Goal: Transaction & Acquisition: Purchase product/service

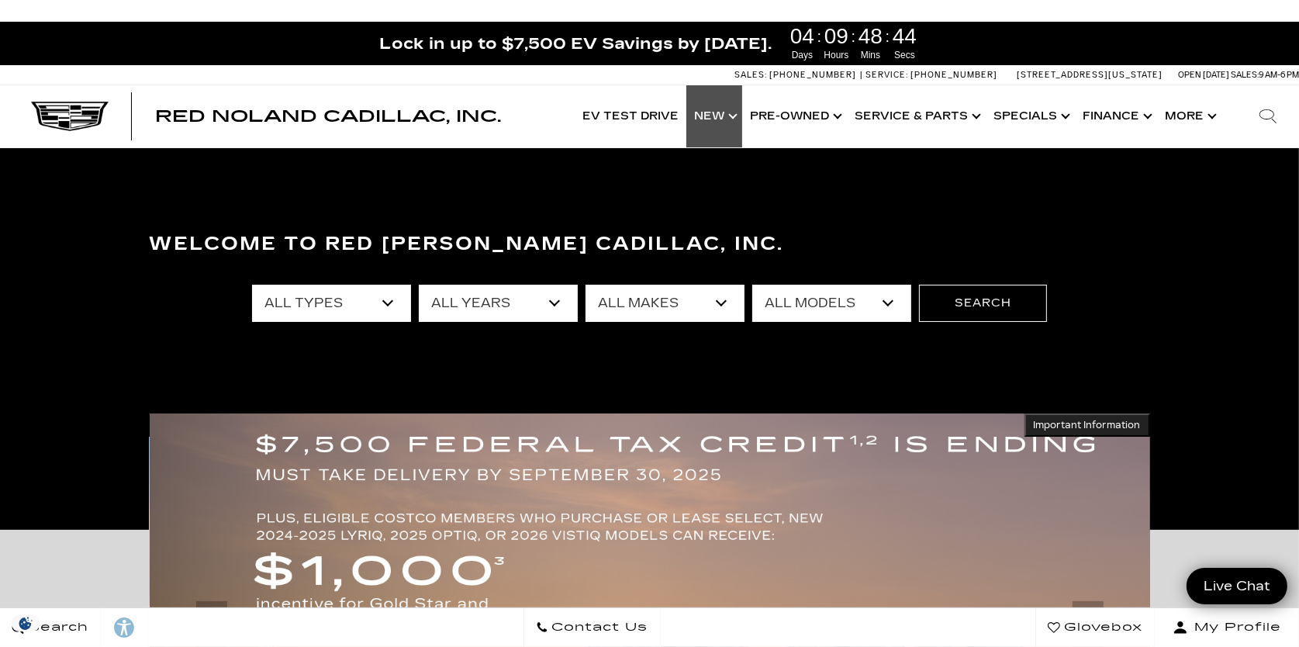
click at [722, 118] on link "Show New" at bounding box center [714, 116] width 56 height 62
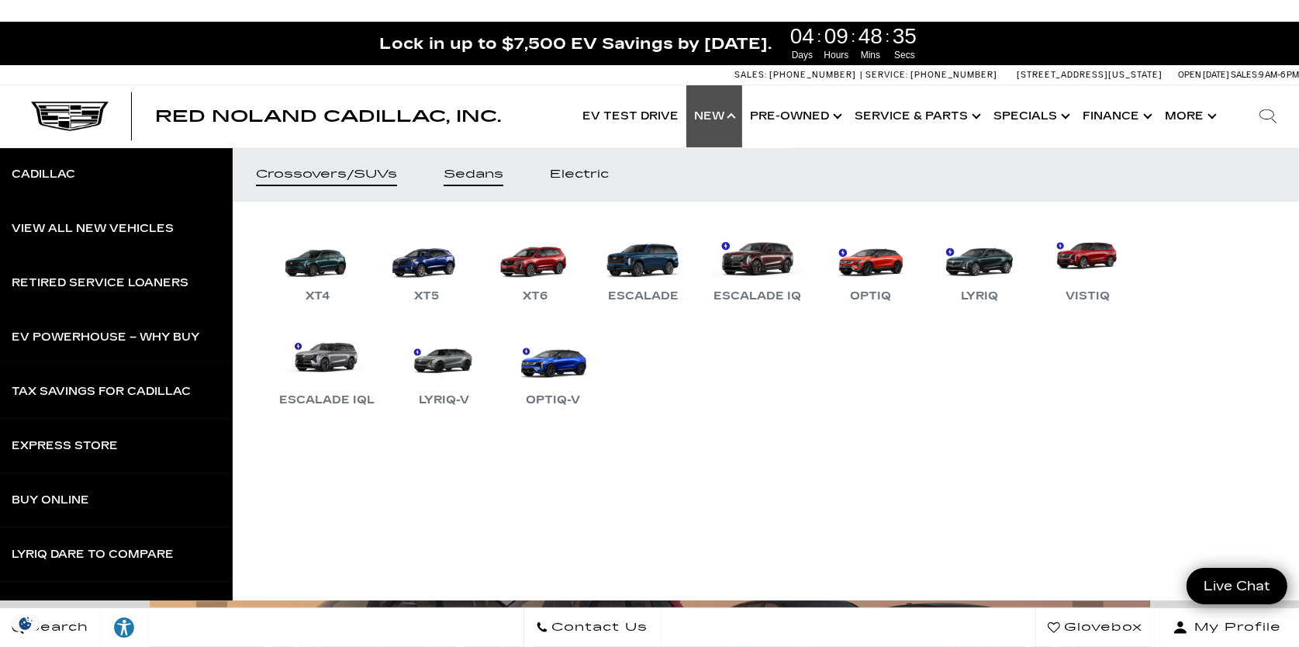
click at [466, 174] on div "Sedans" at bounding box center [473, 174] width 60 height 11
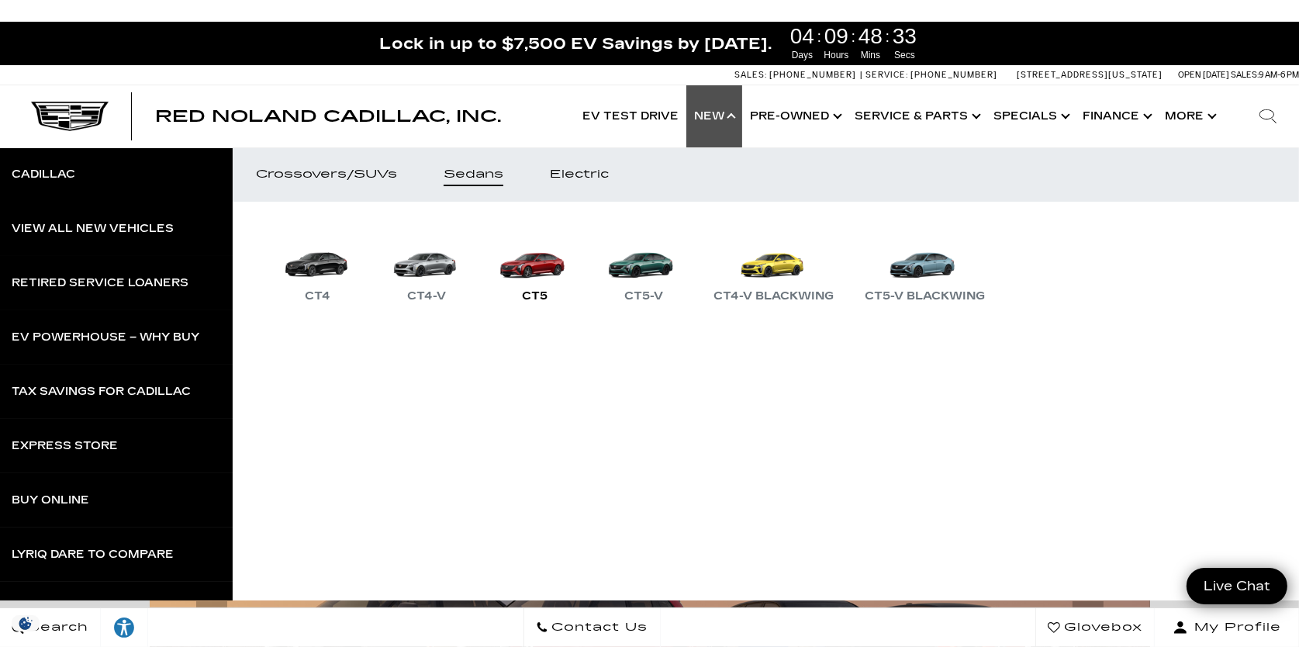
click at [535, 269] on link "CT5" at bounding box center [534, 265] width 93 height 81
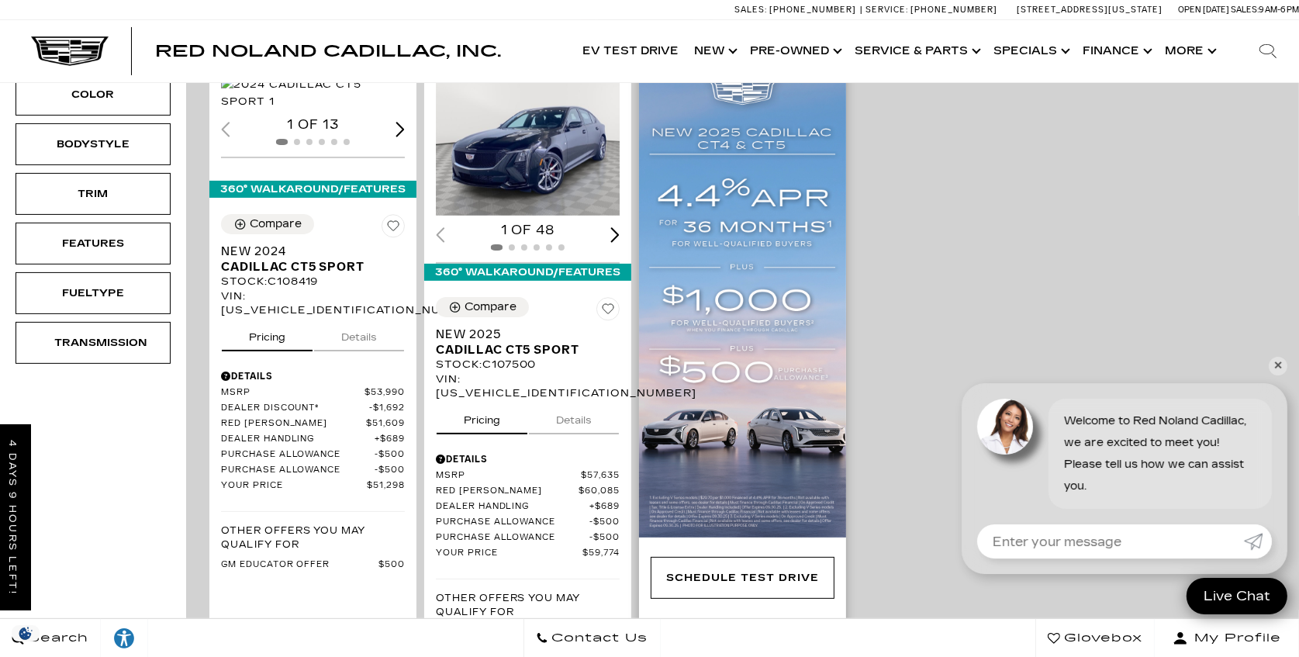
scroll to position [352, 0]
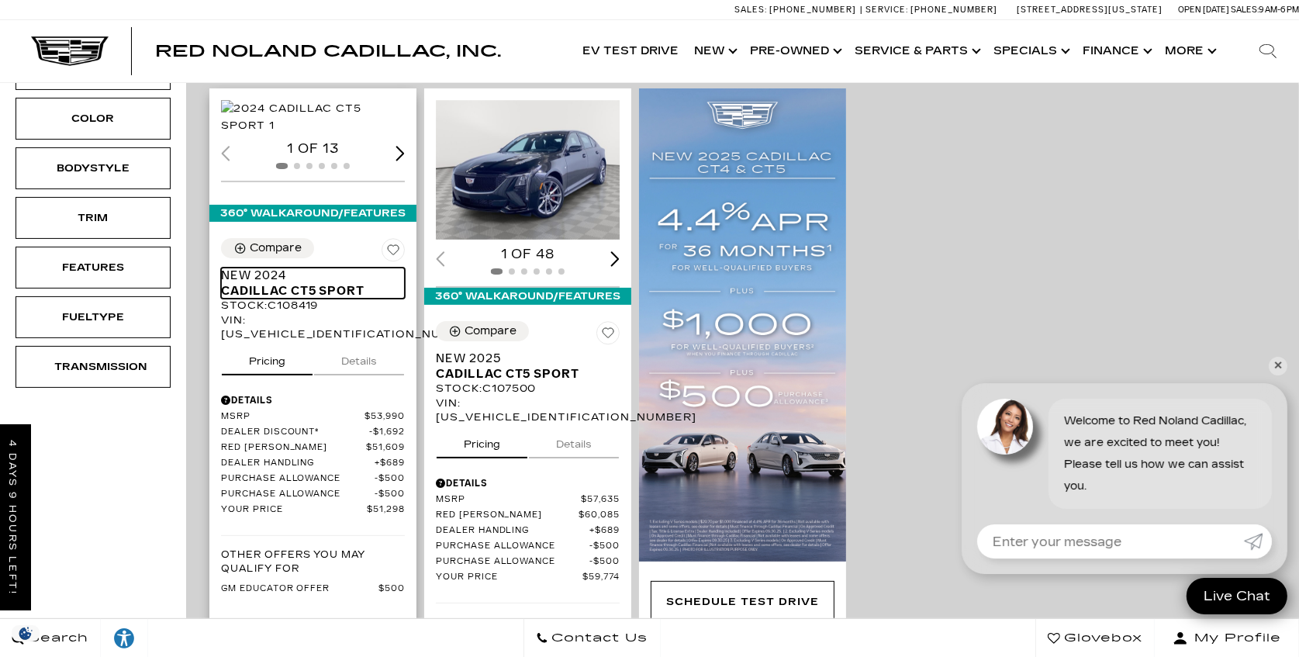
click at [277, 298] on span "Cadillac CT5 Sport" at bounding box center [307, 291] width 172 height 16
